Goal: Use online tool/utility: Use online tool/utility

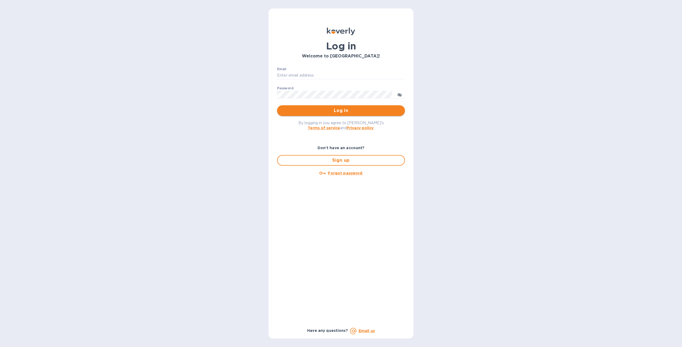
type input "[PERSON_NAME][EMAIL_ADDRESS][DOMAIN_NAME]"
click at [337, 110] on span "Log in" at bounding box center [340, 111] width 119 height 6
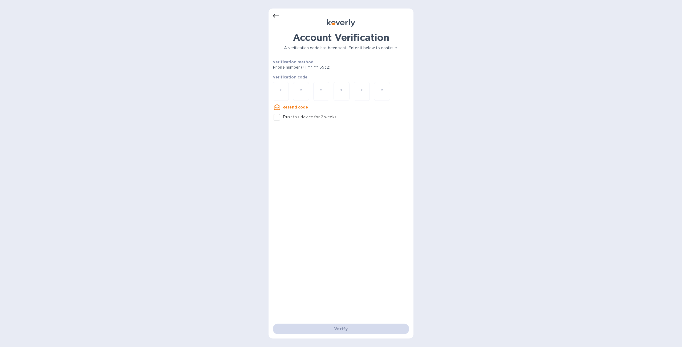
click at [281, 92] on input "number" at bounding box center [280, 92] width 7 height 10
type input "1"
type input "8"
type input "1"
type input "6"
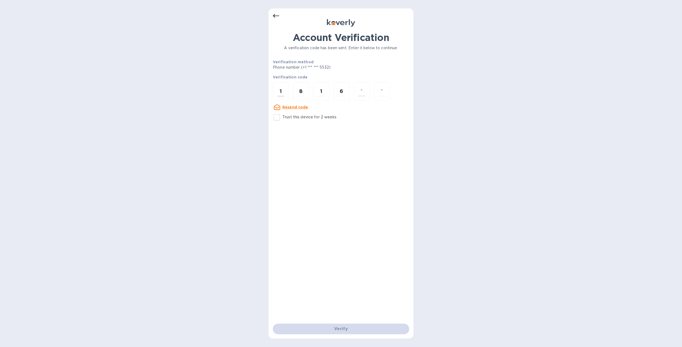
type input "7"
type input "6"
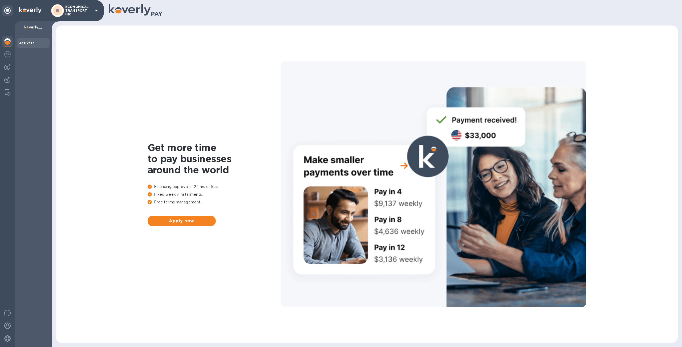
click at [6, 41] on img at bounding box center [7, 41] width 6 height 6
click at [6, 91] on img at bounding box center [7, 92] width 5 height 6
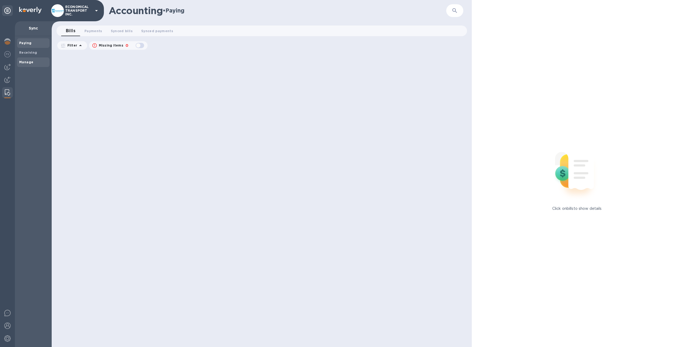
click at [27, 61] on b "Manage" at bounding box center [26, 62] width 14 height 4
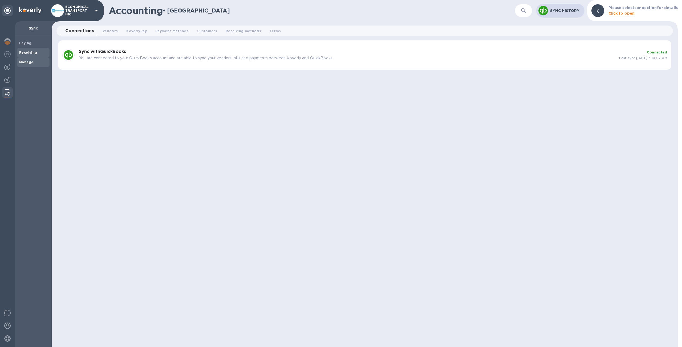
click at [35, 51] on b "Receiving" at bounding box center [28, 53] width 18 height 4
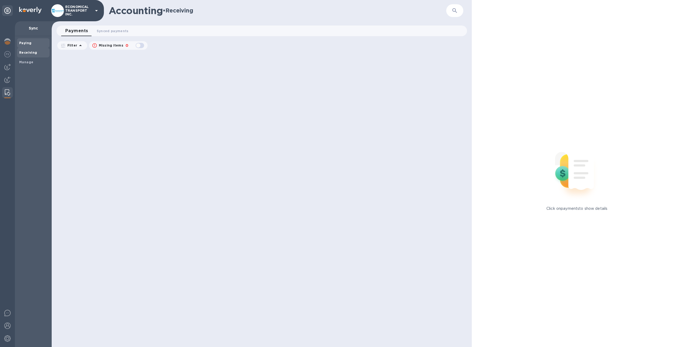
click at [33, 42] on span "Paying" at bounding box center [33, 42] width 28 height 5
click at [122, 32] on span "Synced bills 0" at bounding box center [122, 31] width 22 height 6
click at [153, 31] on span "Synced payments 0" at bounding box center [163, 31] width 32 height 6
click at [34, 62] on span "Manage" at bounding box center [33, 62] width 28 height 5
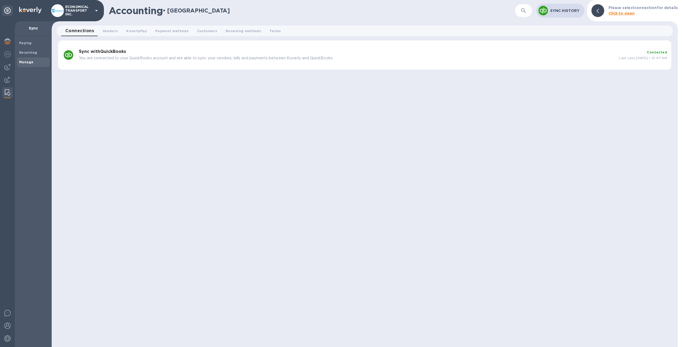
click at [212, 36] on div "Connections 0 Vendors 0 KoverlyPay 0 Payment methods 0 Customers 0 Receiving me…" at bounding box center [365, 32] width 626 height 13
click at [204, 50] on h3 "Sync with QuickBooks" at bounding box center [347, 51] width 536 height 5
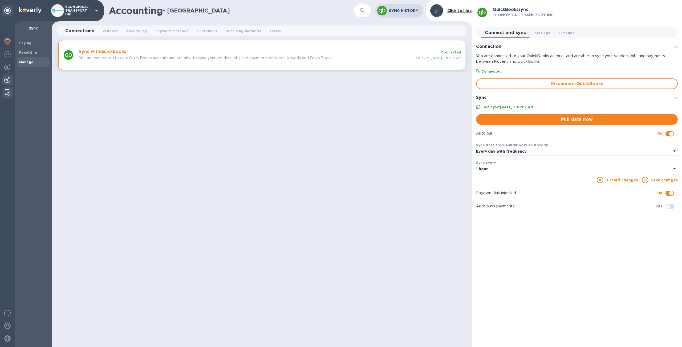
click at [6, 85] on div at bounding box center [7, 81] width 11 height 12
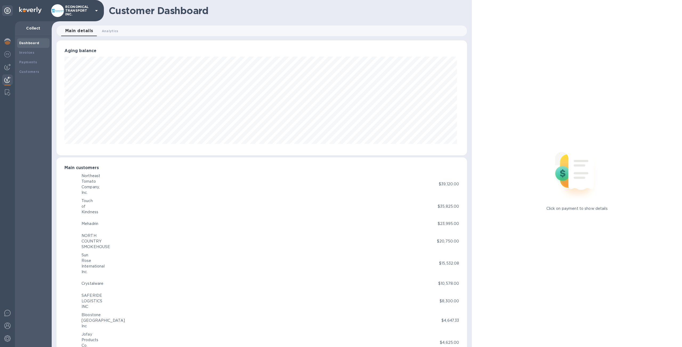
scroll to position [266117, 265824]
click at [38, 57] on div "Invoices" at bounding box center [33, 53] width 32 height 10
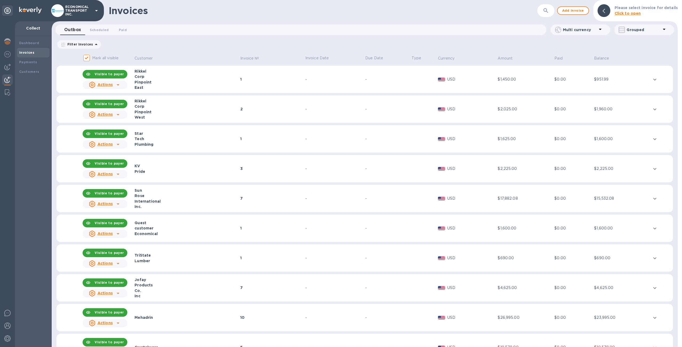
click at [96, 29] on span "Scheduled 0" at bounding box center [99, 30] width 19 height 6
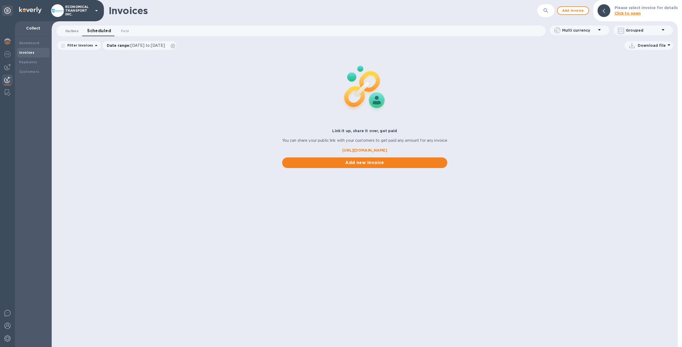
click at [69, 30] on span "Outbox 0" at bounding box center [71, 31] width 13 height 6
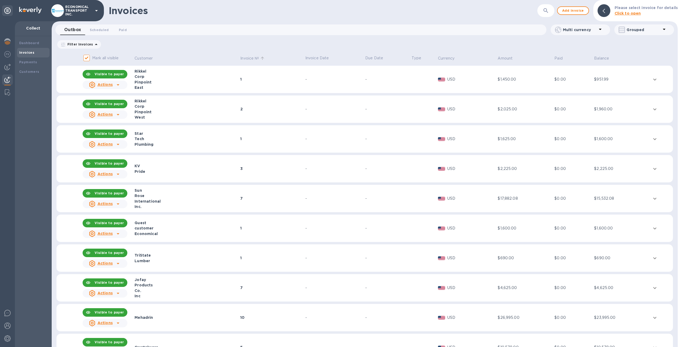
click at [240, 59] on p "Invoice №" at bounding box center [249, 59] width 19 height 6
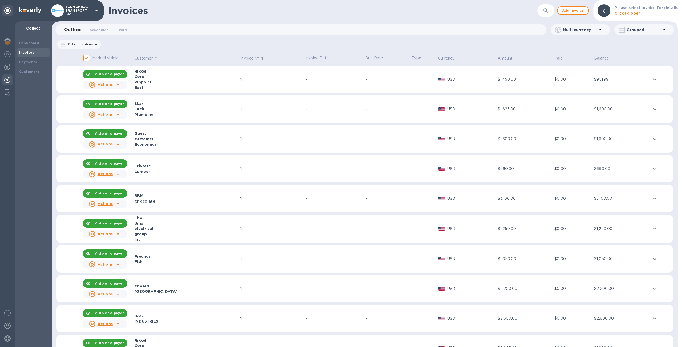
click at [137, 59] on p "Customer" at bounding box center [143, 59] width 18 height 6
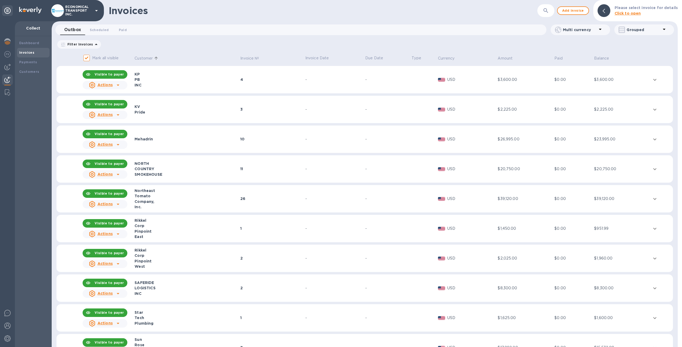
scroll to position [366, 0]
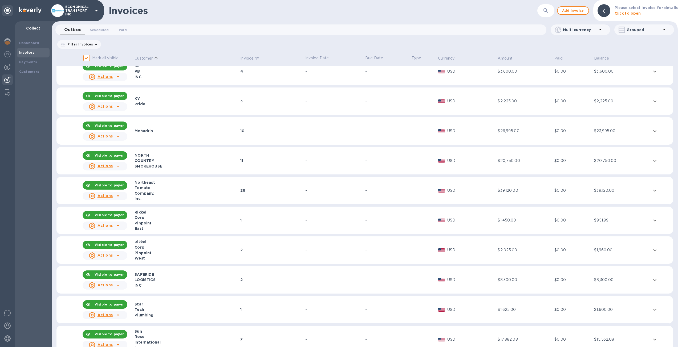
click at [177, 306] on div "Star" at bounding box center [186, 304] width 104 height 5
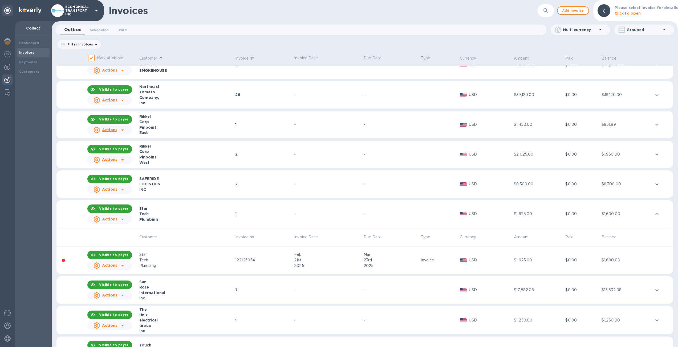
scroll to position [545, 0]
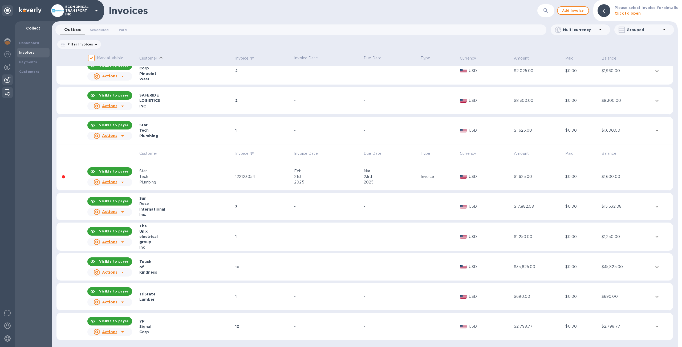
click at [9, 93] on img at bounding box center [7, 92] width 5 height 6
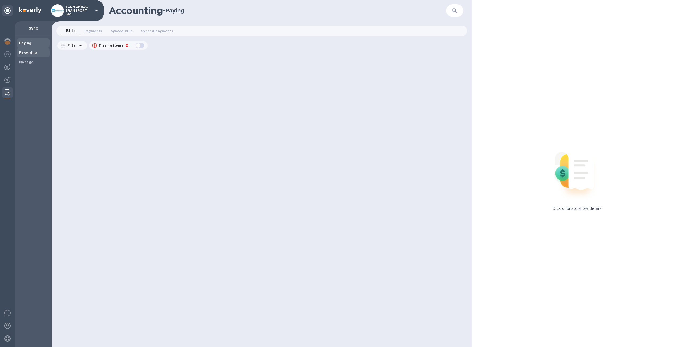
click at [28, 53] on b "Receiving" at bounding box center [28, 53] width 18 height 4
click at [32, 61] on b "Manage" at bounding box center [26, 62] width 14 height 4
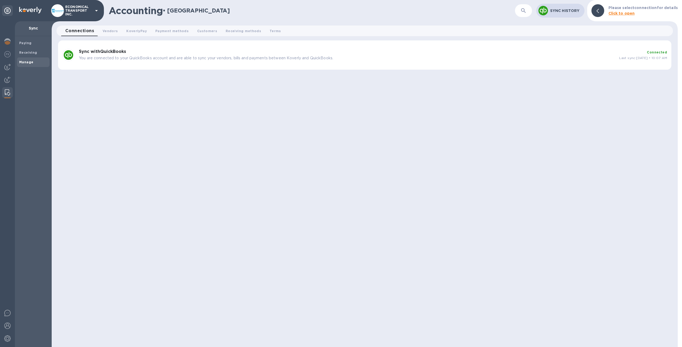
click at [9, 95] on img at bounding box center [7, 92] width 5 height 6
click at [4, 309] on div at bounding box center [7, 314] width 11 height 13
drag, startPoint x: 637, startPoint y: 113, endPoint x: 641, endPoint y: 109, distance: 4.9
click at [637, 112] on div "Accounting • Manage ​ Sync History Please select connection for details Click t…" at bounding box center [365, 173] width 626 height 347
click at [602, 116] on div "Accounting • Manage ​ Sync History Please select connection for details Click t…" at bounding box center [365, 173] width 626 height 347
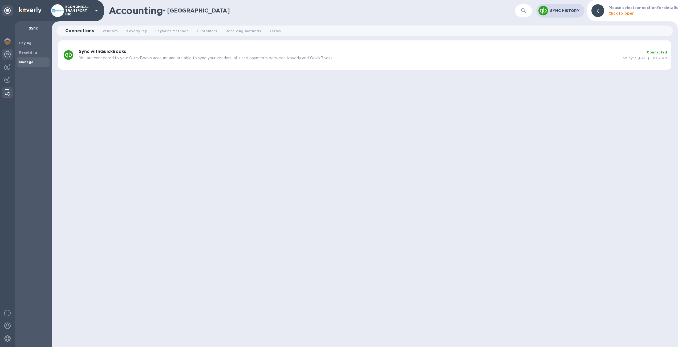
click at [6, 52] on img at bounding box center [7, 54] width 6 height 6
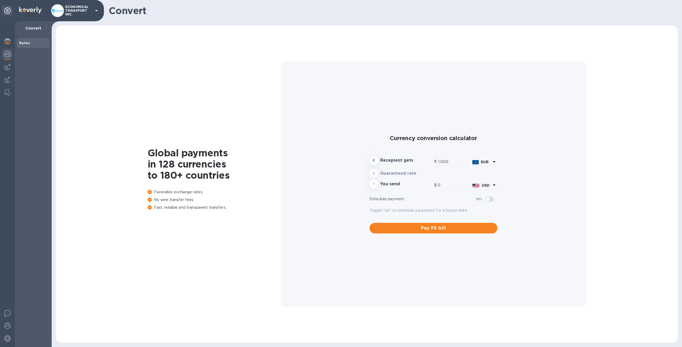
type input "1,184.01"
click at [494, 161] on icon at bounding box center [494, 160] width 6 height 6
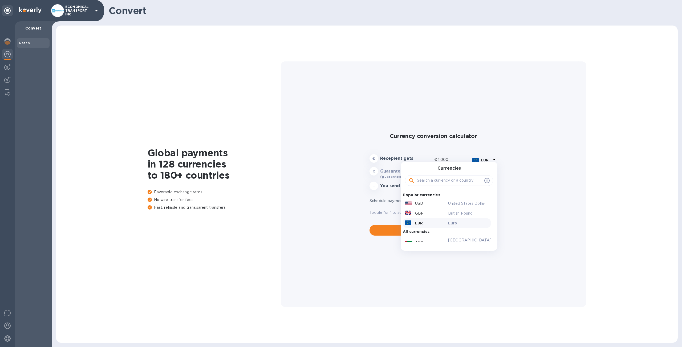
click at [462, 180] on input "text" at bounding box center [449, 181] width 65 height 8
type input "cad"
click at [434, 198] on div "CAD" at bounding box center [425, 196] width 43 height 8
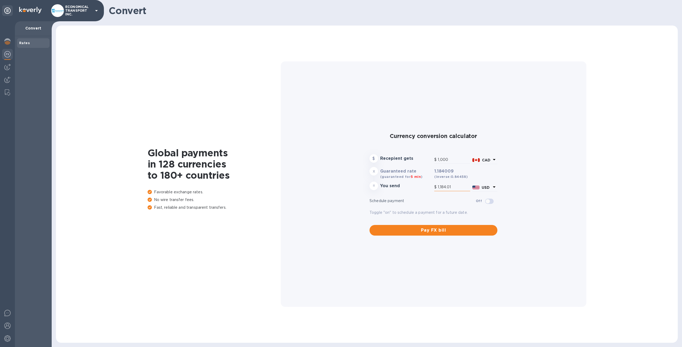
type input "728.29"
drag, startPoint x: 460, startPoint y: 185, endPoint x: 431, endPoint y: 188, distance: 29.4
click at [431, 188] on div "= You send $ 728.29 USD" at bounding box center [433, 187] width 130 height 13
click at [457, 159] on input "text" at bounding box center [452, 160] width 36 height 8
type input "1"
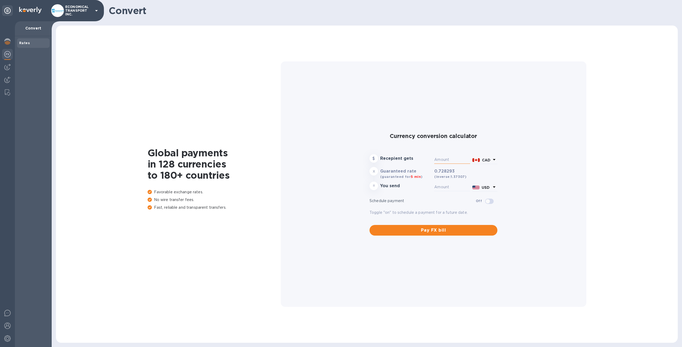
type input "0.73"
type input "15"
type input "10.92"
type input "152"
type input "110.7"
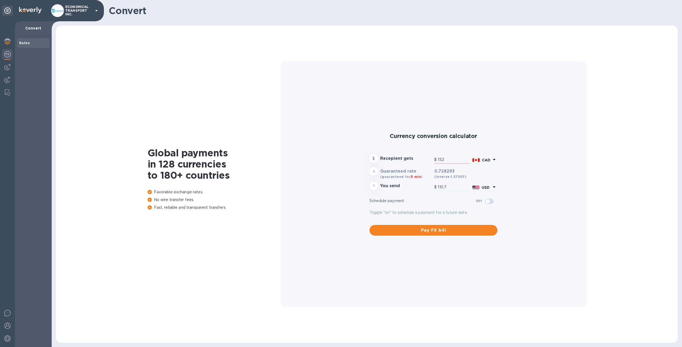
type input "1,529"
type input "1,113.56"
type input "1,529"
click at [5, 41] on img at bounding box center [7, 41] width 6 height 6
